Goal: Find specific page/section: Find specific page/section

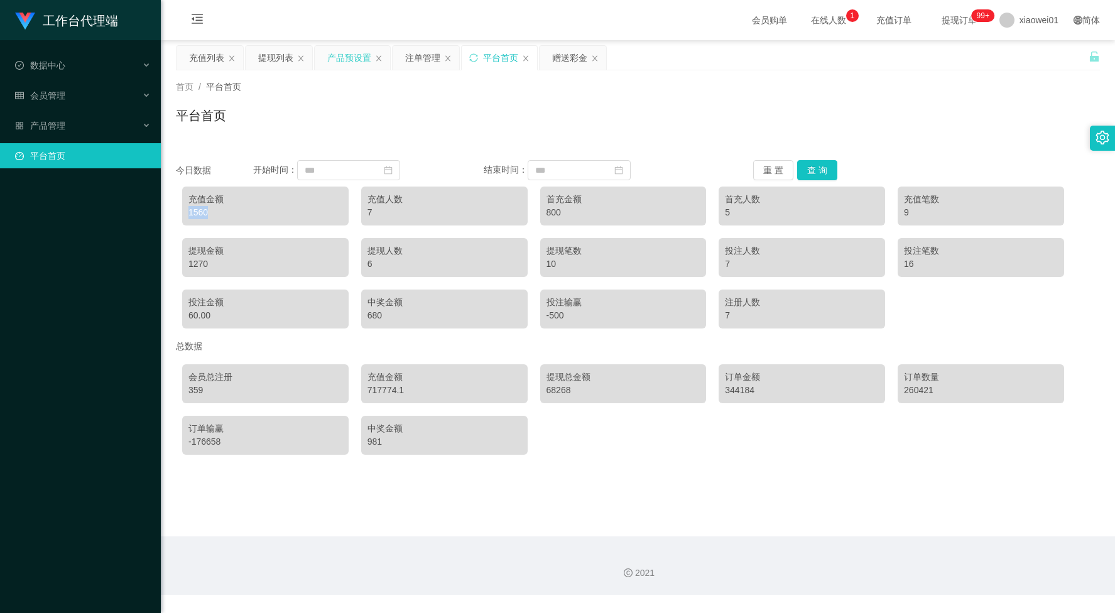
click at [352, 61] on div "产品预设置" at bounding box center [349, 58] width 44 height 24
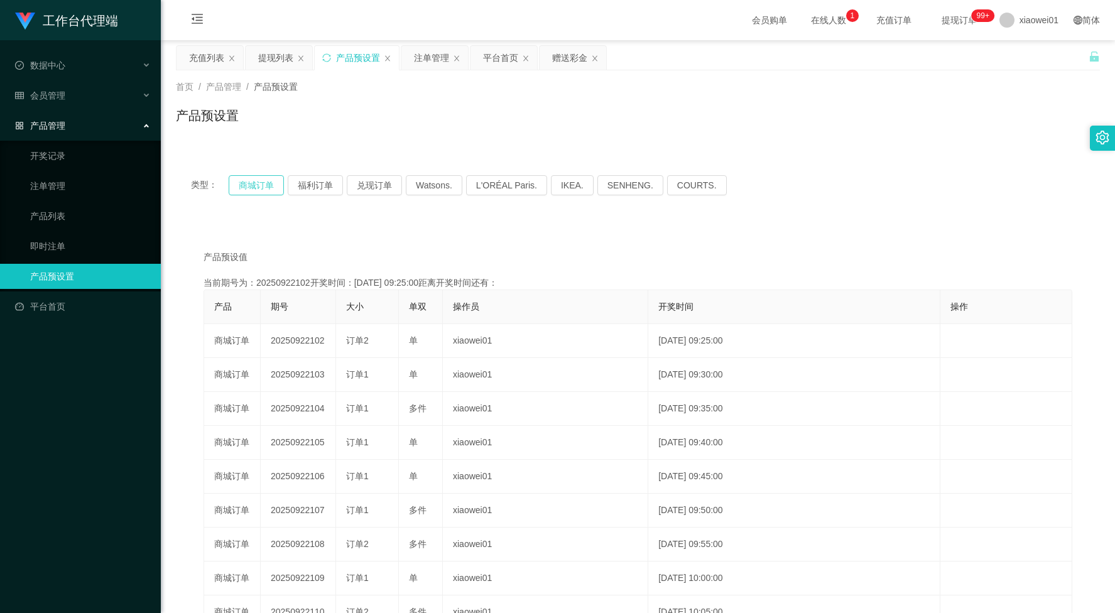
click at [265, 187] on button "商城订单" at bounding box center [256, 185] width 55 height 20
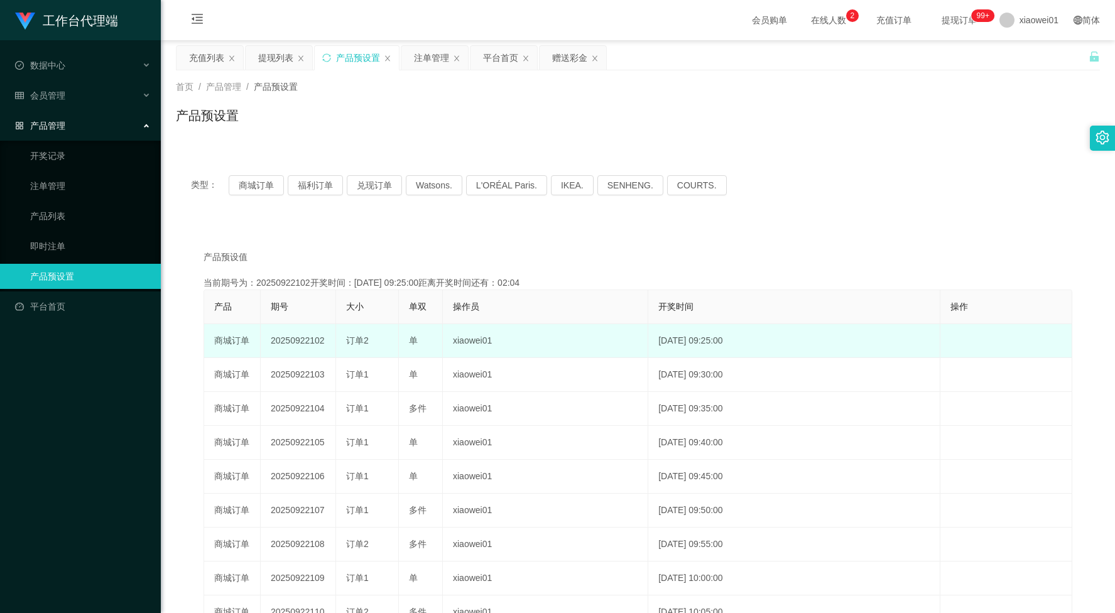
click at [314, 349] on td "20250922102" at bounding box center [298, 341] width 75 height 34
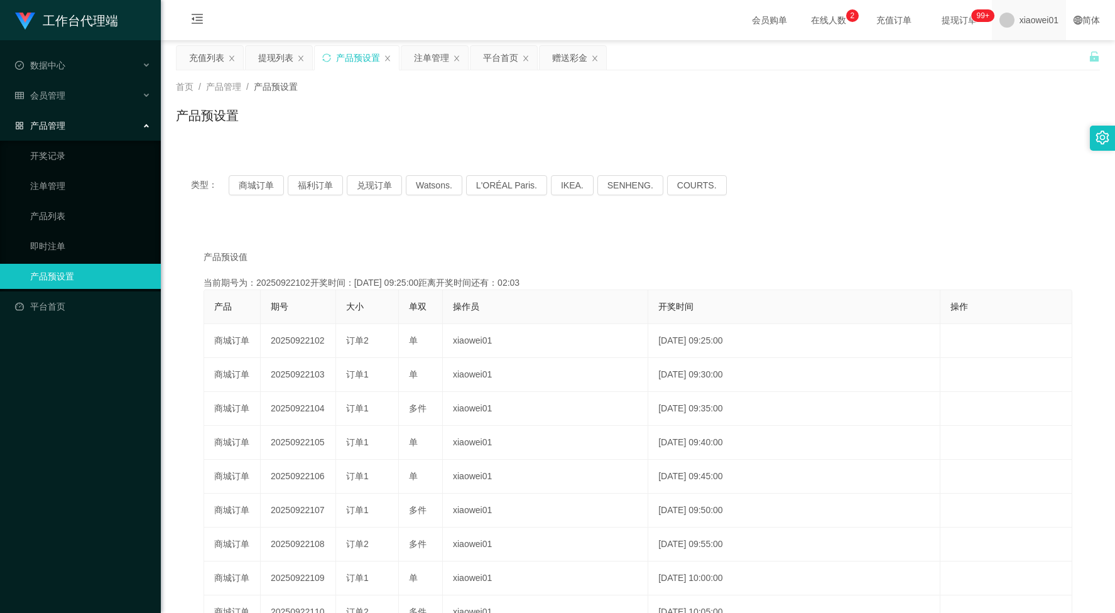
copy td "20250922102"
